Goal: Task Accomplishment & Management: Manage account settings

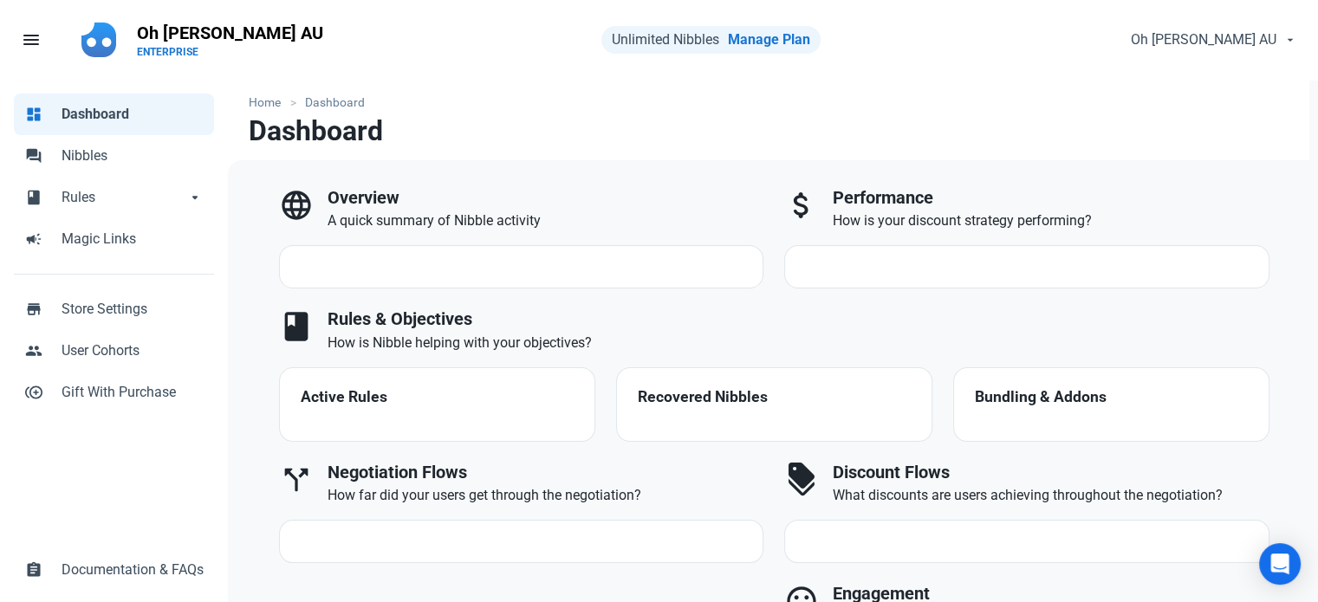
select select "7d"
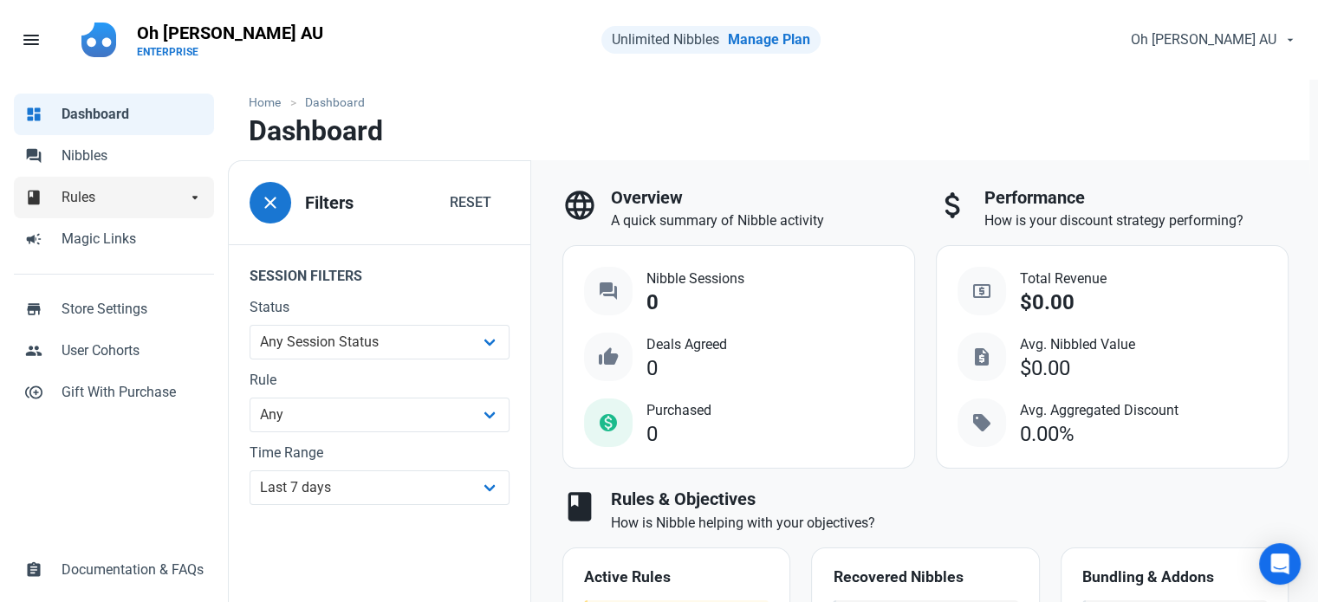
click at [113, 209] on link "book Rules arrow_drop_down" at bounding box center [114, 198] width 200 height 42
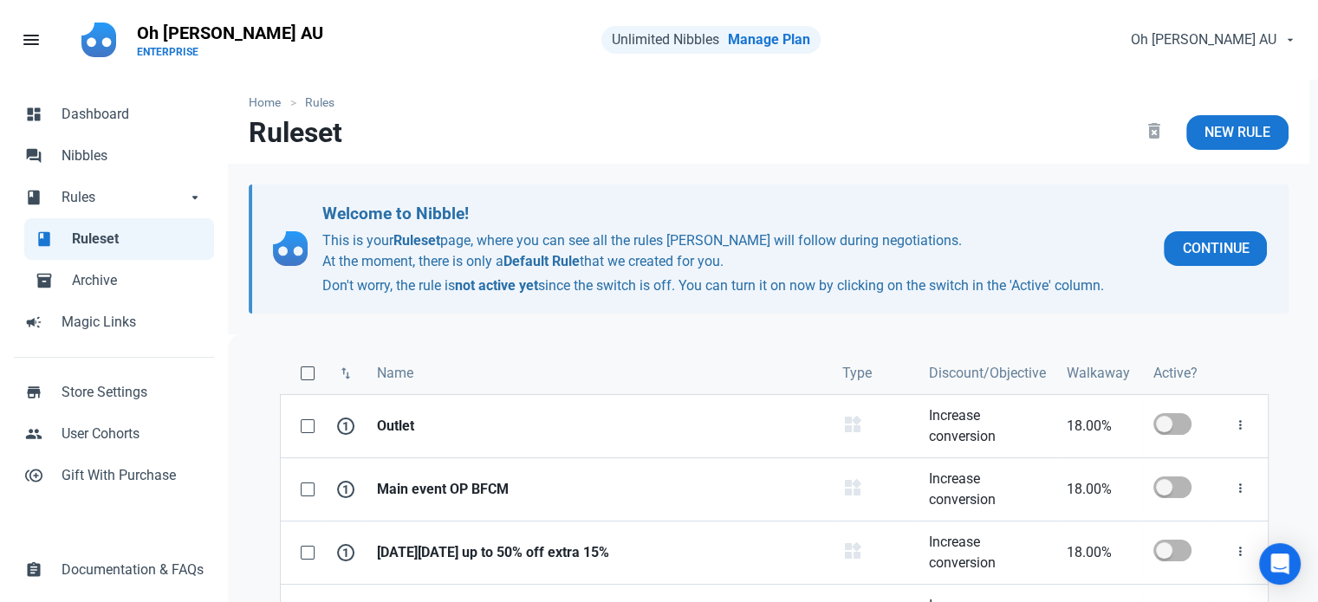
click at [1188, 71] on nav "menu Fill 1 Oh [PERSON_NAME] AU ENTERPRISE Unlimited Nibbles Manage Plan Oh [PE…" at bounding box center [659, 40] width 1318 height 80
click at [1172, 415] on span at bounding box center [1173, 424] width 38 height 22
click at [1165, 419] on input "checkbox" at bounding box center [1159, 424] width 11 height 11
checkbox input "true"
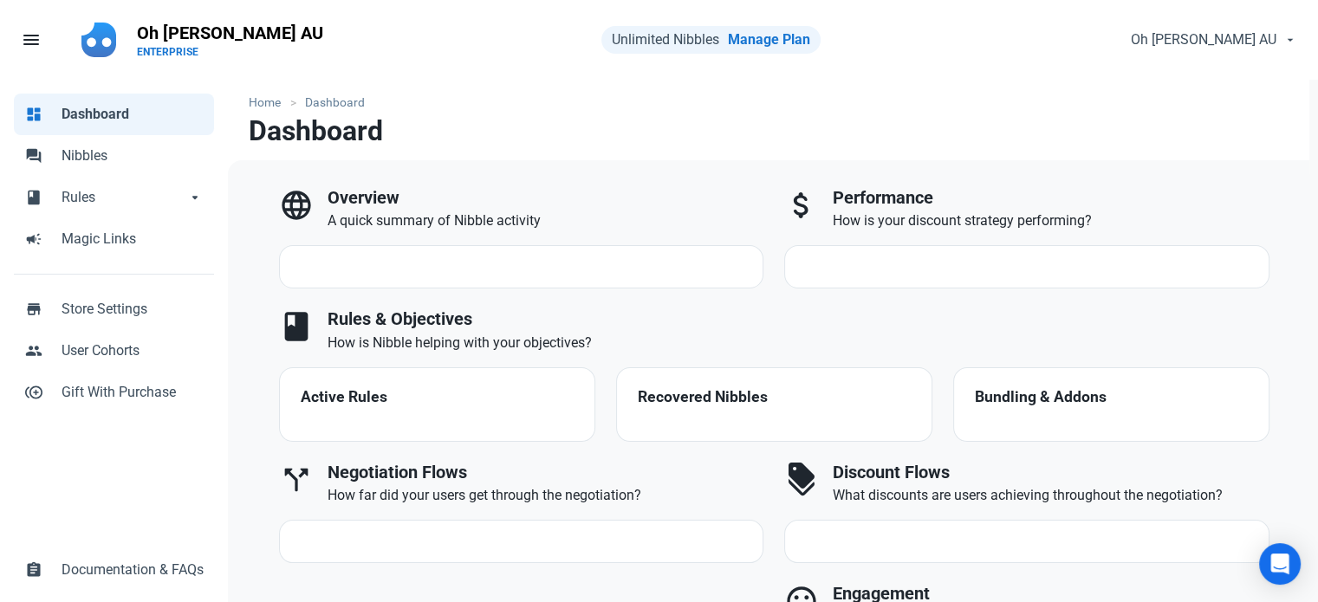
select select "7d"
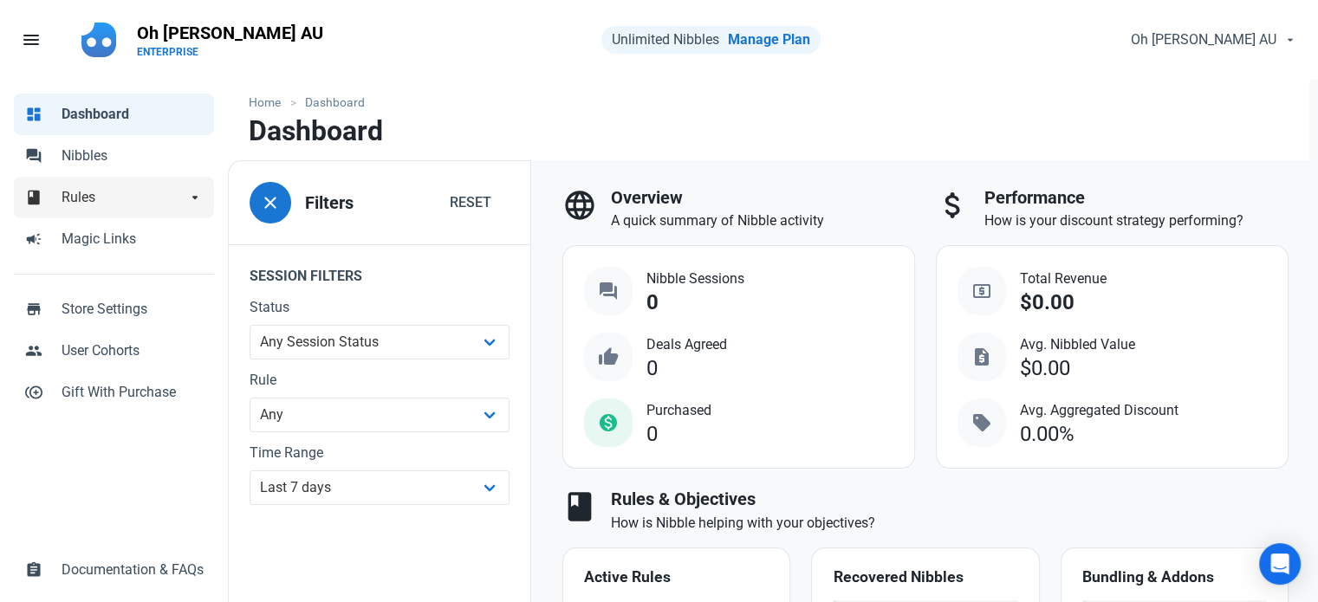
click at [141, 187] on span "Rules" at bounding box center [124, 197] width 125 height 21
